Goal: Book appointment/travel/reservation

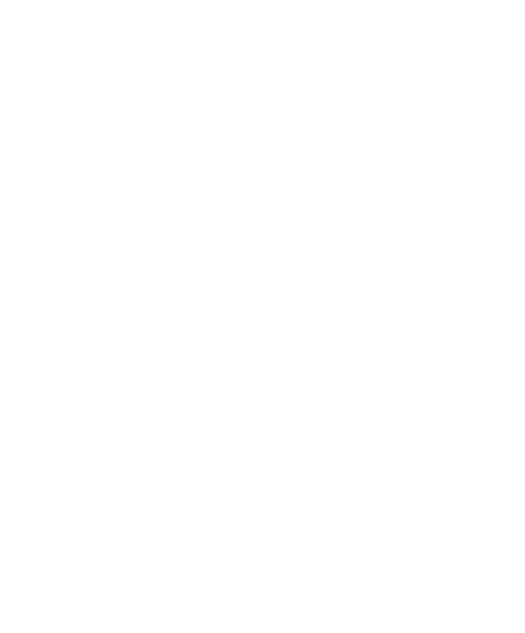
scroll to position [139, 0]
click at [31, 319] on div "Anreise" at bounding box center [50, 314] width 41 height 10
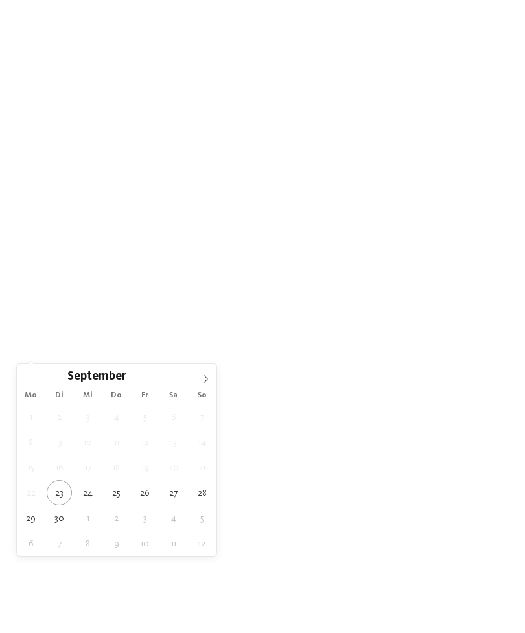
click at [210, 374] on span at bounding box center [205, 375] width 22 height 22
click at [210, 379] on span at bounding box center [205, 375] width 22 height 22
click at [209, 380] on icon at bounding box center [205, 378] width 9 height 9
click at [208, 383] on icon at bounding box center [205, 378] width 9 height 9
type input "****"
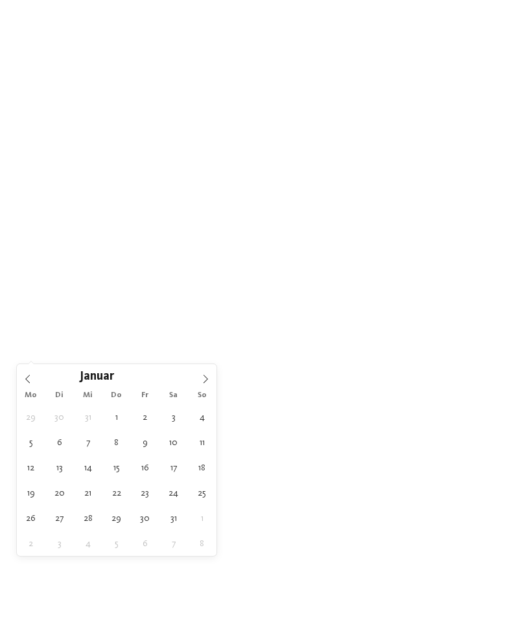
click at [211, 381] on span at bounding box center [205, 375] width 22 height 22
click at [203, 385] on span at bounding box center [205, 375] width 22 height 22
click at [206, 382] on icon at bounding box center [205, 378] width 9 height 9
click at [206, 383] on icon at bounding box center [205, 378] width 9 height 9
click at [210, 378] on span at bounding box center [205, 375] width 22 height 22
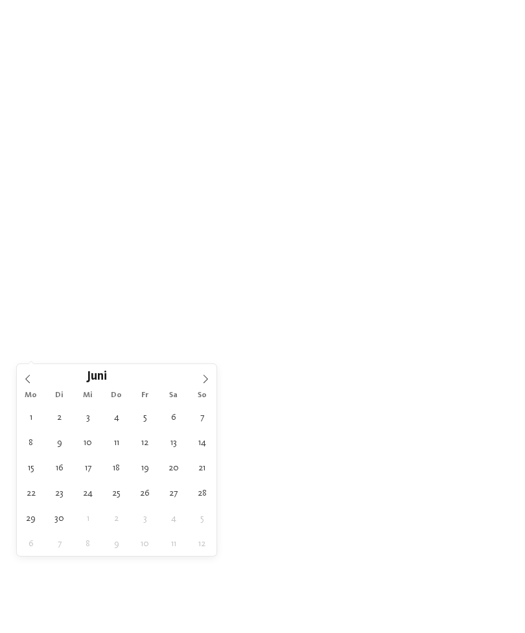
click at [209, 379] on icon at bounding box center [205, 378] width 9 height 9
type div "[DATE]"
type input "****"
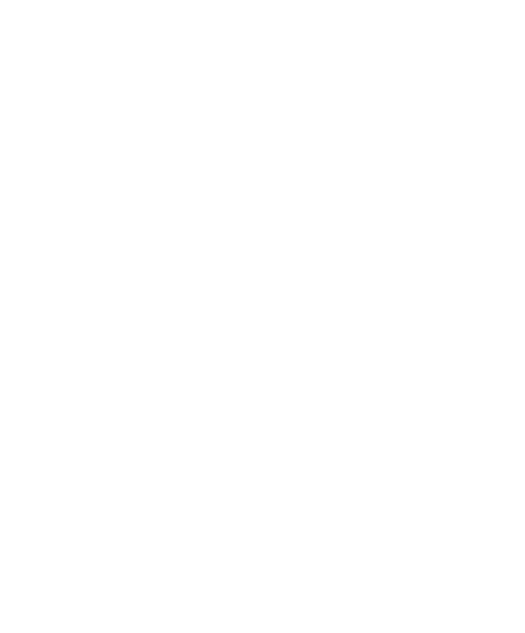
click at [102, 319] on div "[DATE]" at bounding box center [121, 314] width 41 height 10
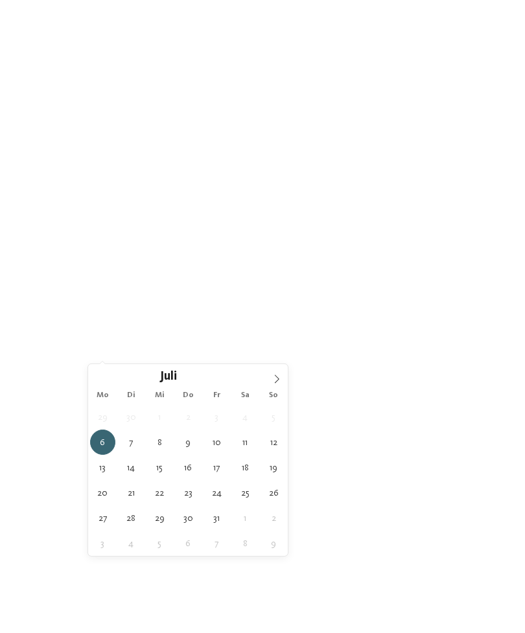
type div "[DATE]"
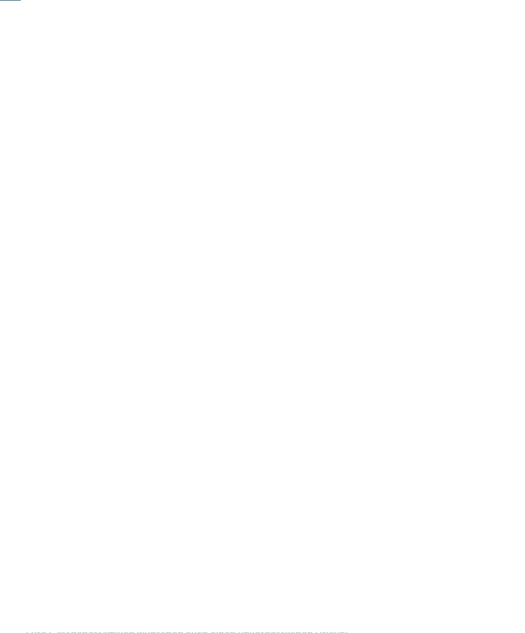
scroll to position [194, 0]
click at [476, 270] on link "Hotel finden" at bounding box center [473, 258] width 67 height 23
click at [176, 136] on span "Region" at bounding box center [190, 140] width 28 height 9
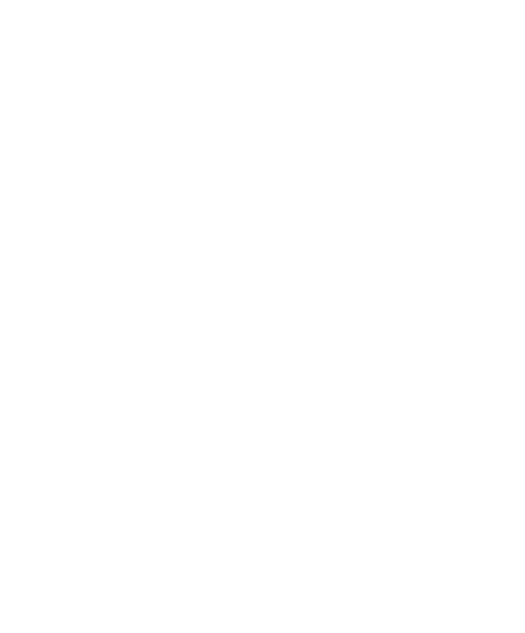
click at [346, 317] on div "Südtirols Süden" at bounding box center [262, 330] width 168 height 26
click at [275, 398] on span "übernehmen" at bounding box center [262, 402] width 55 height 9
